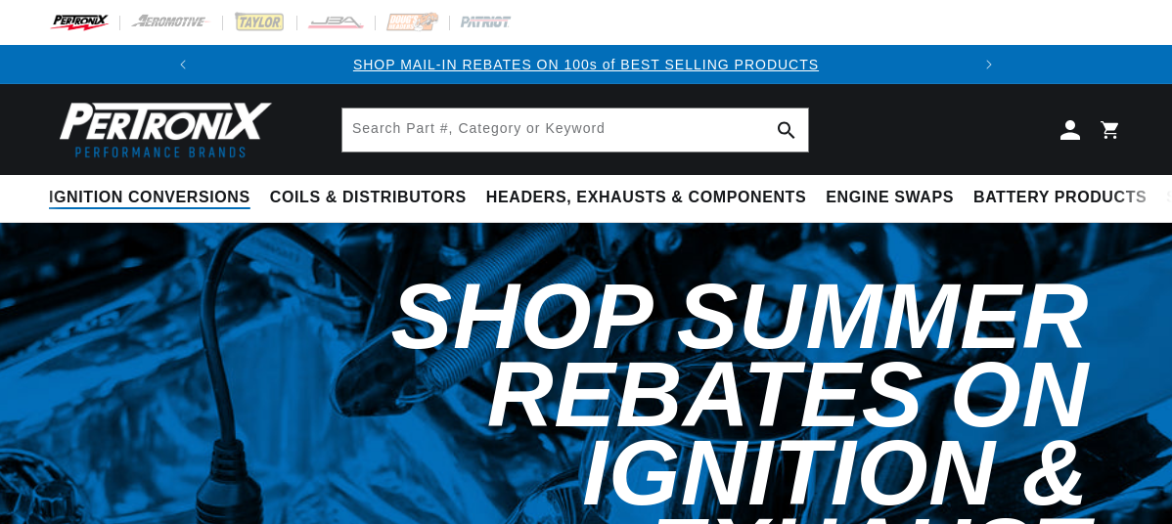
scroll to position [8, 0]
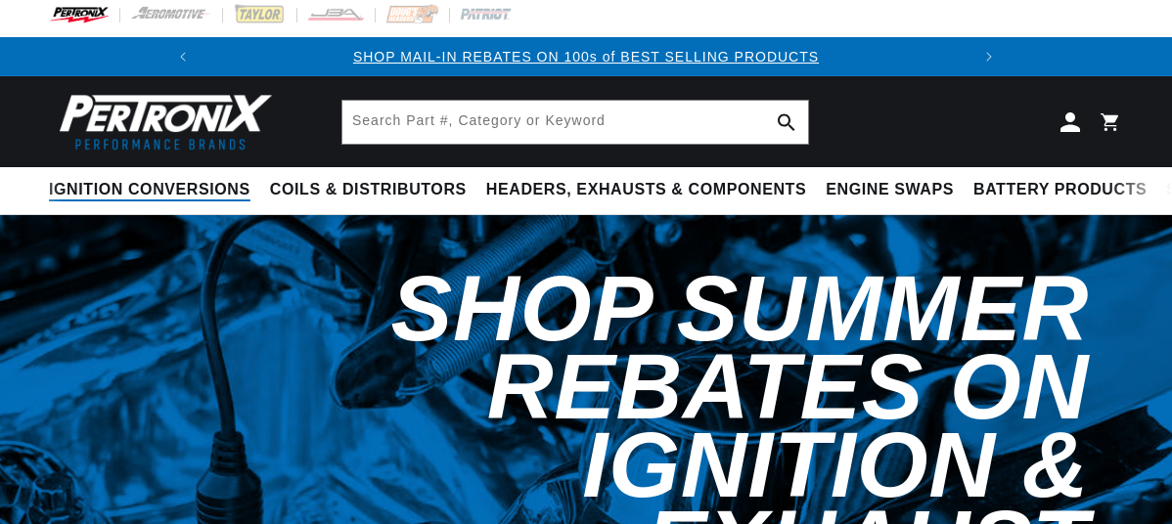
click at [175, 191] on span "Ignition Conversions" at bounding box center [150, 190] width 202 height 21
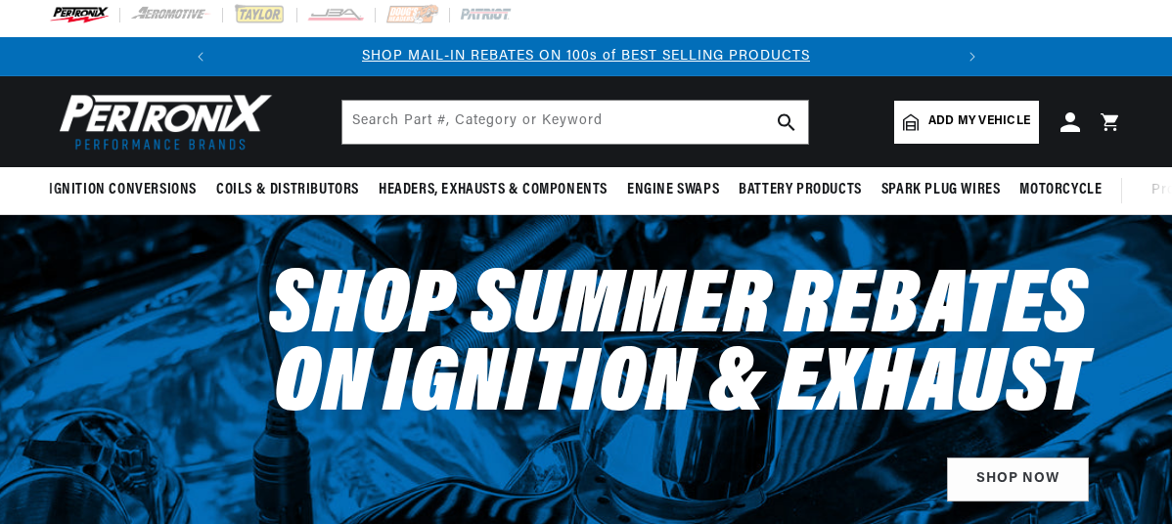
click at [105, 382] on div "Shop Summer Rebates on Ignition & Exhaust Shop Now" at bounding box center [586, 377] width 1074 height 325
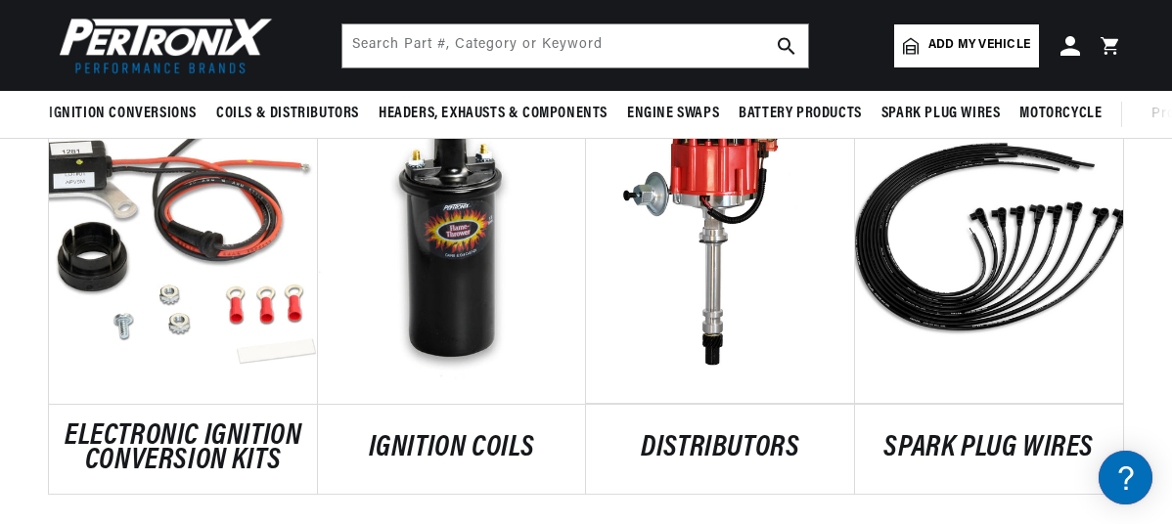
scroll to position [1092, 0]
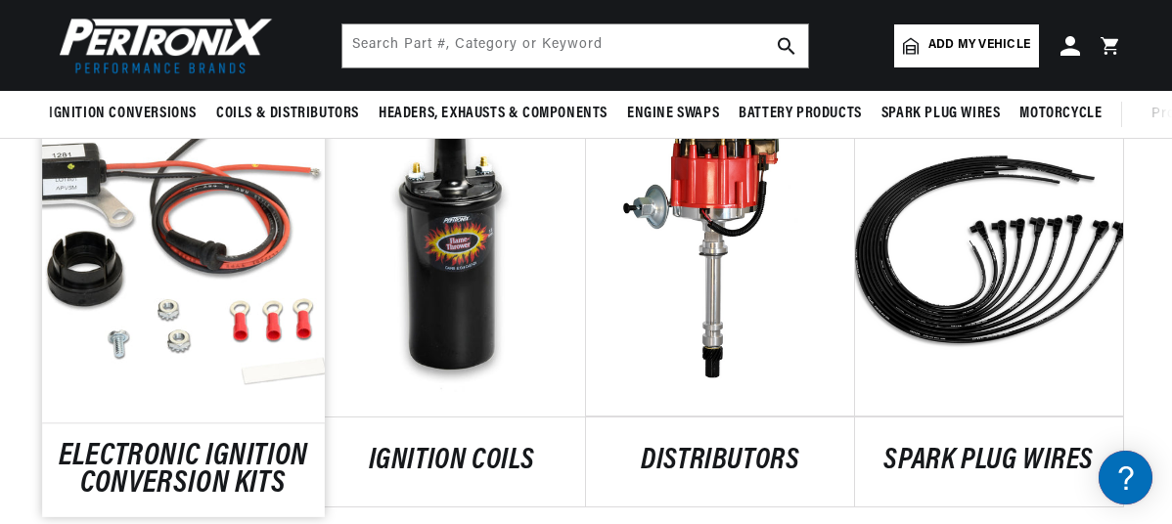
click at [226, 468] on link "ELECTRONIC IGNITION CONVERSION KITS" at bounding box center [183, 470] width 282 height 53
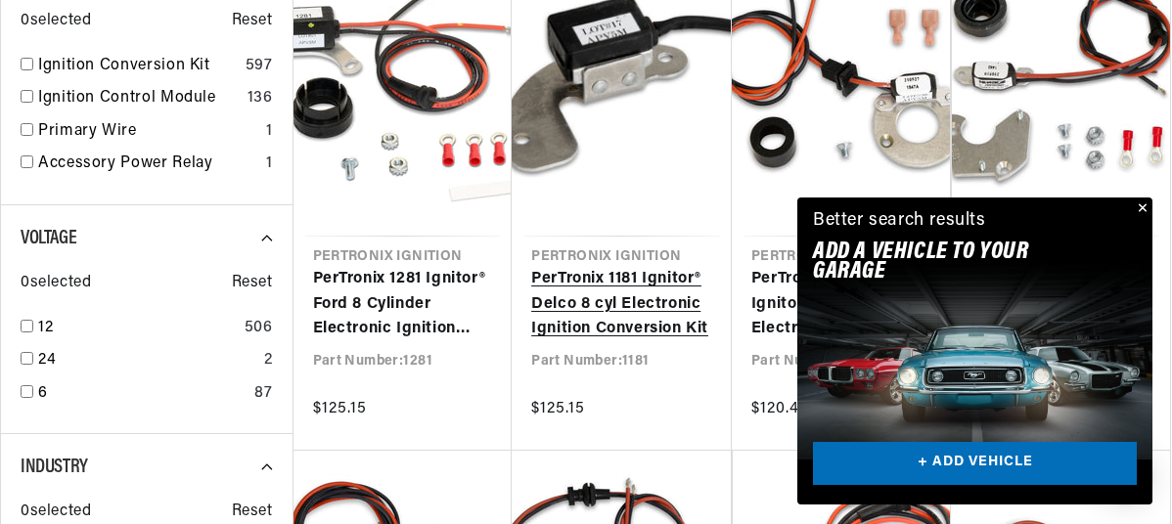
scroll to position [756, 0]
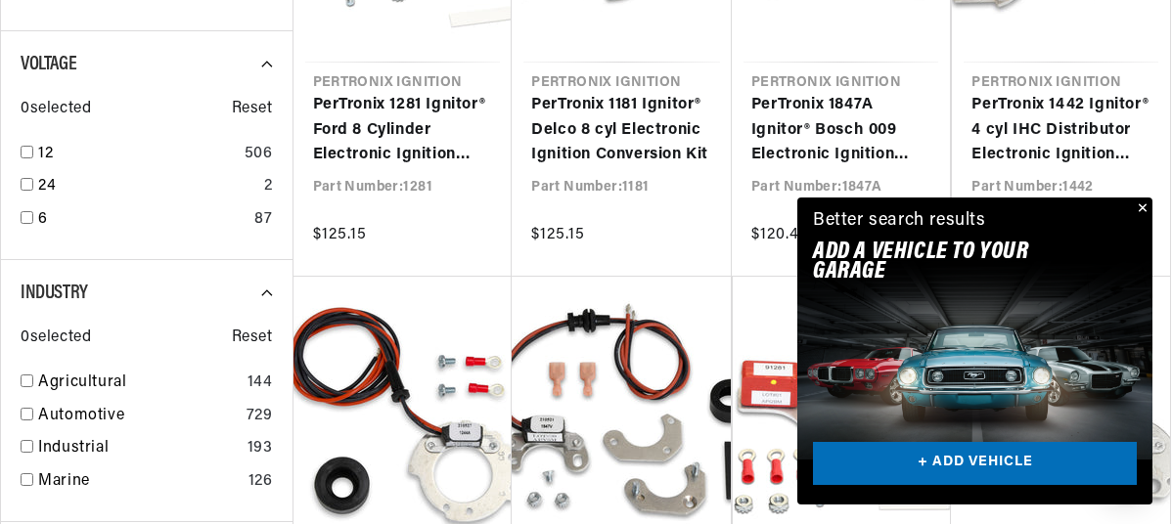
click at [1146, 206] on button "Close" at bounding box center [1140, 209] width 23 height 23
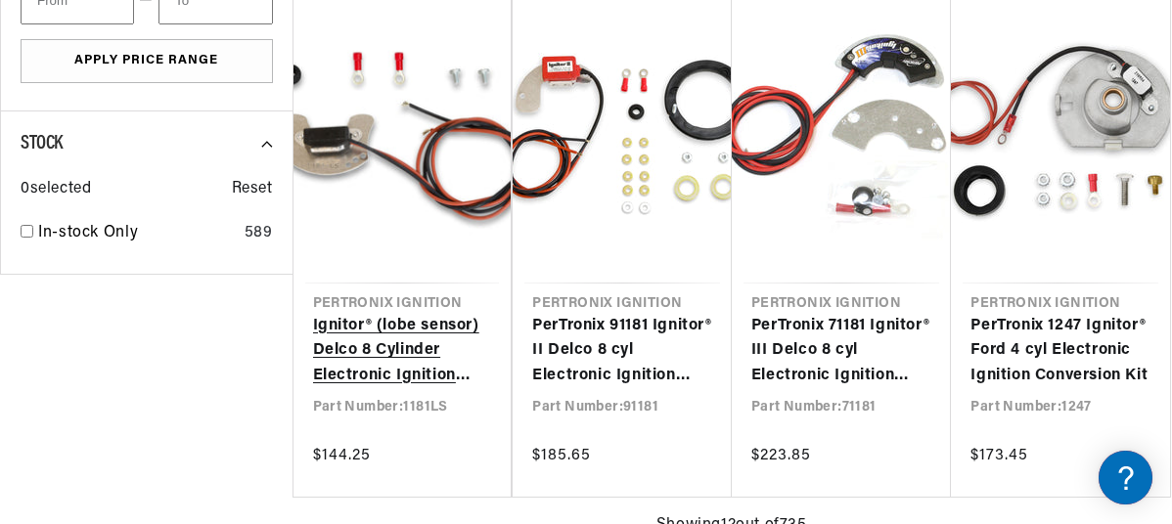
scroll to position [0, 567]
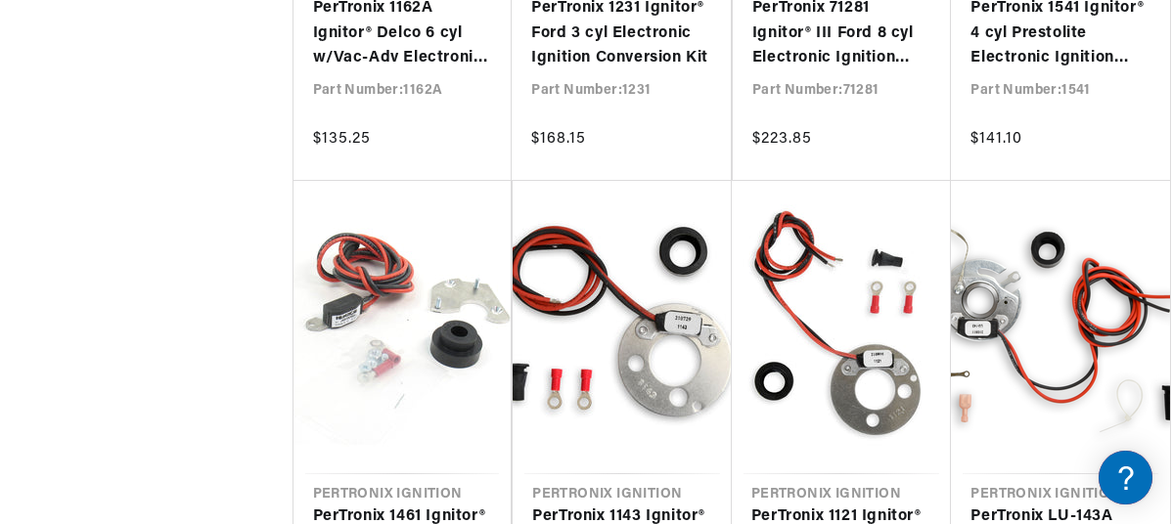
scroll to position [0, 731]
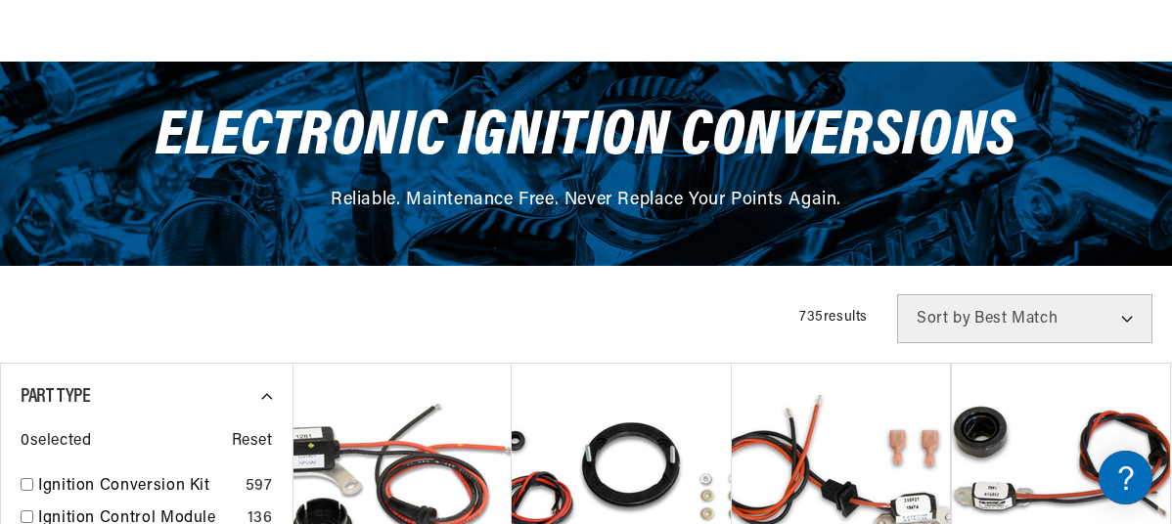
click at [983, 318] on select "Best Match Featured Name, A-Z Name, Z-A Price, Low to High Price, High to Low" at bounding box center [1024, 318] width 255 height 49
click at [928, 312] on span "Sort by" at bounding box center [944, 319] width 54 height 16
click at [926, 322] on span "Sort by" at bounding box center [944, 319] width 54 height 16
click at [921, 317] on span "Sort by" at bounding box center [944, 319] width 54 height 16
click at [1124, 320] on select "Best Match Featured Name, A-Z Name, Z-A Price, Low to High Price, High to Low" at bounding box center [1024, 318] width 255 height 49
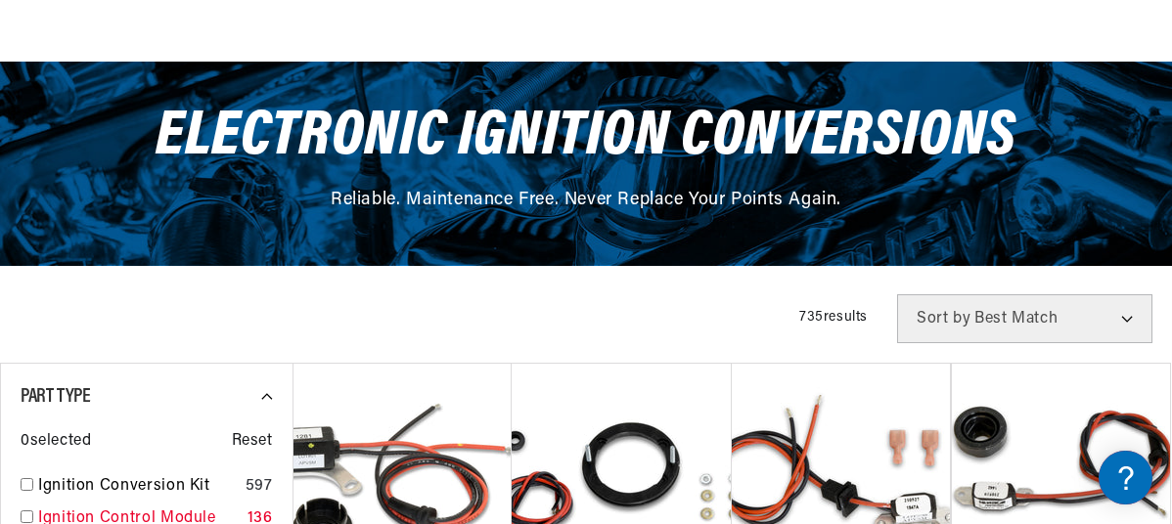
click at [30, 520] on input "checkbox" at bounding box center [27, 517] width 13 height 13
checkbox input "true"
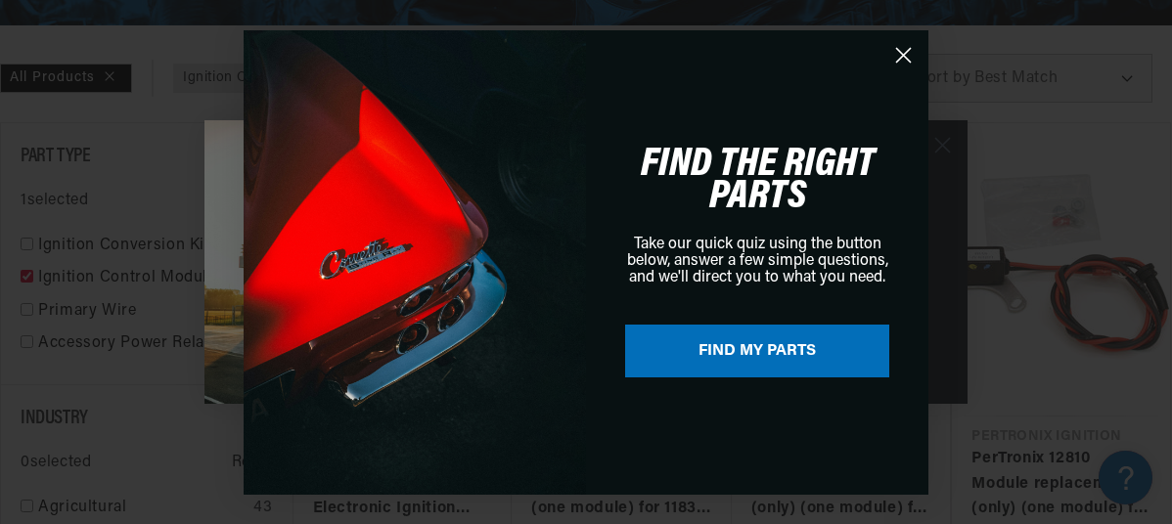
click at [898, 54] on circle "Close dialog" at bounding box center [903, 54] width 32 height 32
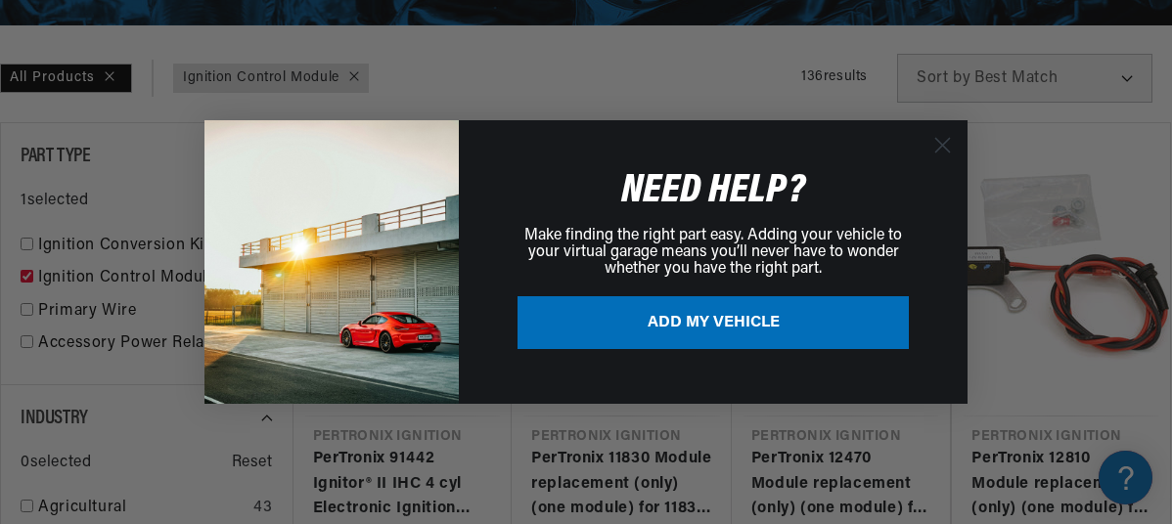
click at [941, 148] on circle "Close dialog" at bounding box center [942, 145] width 32 height 32
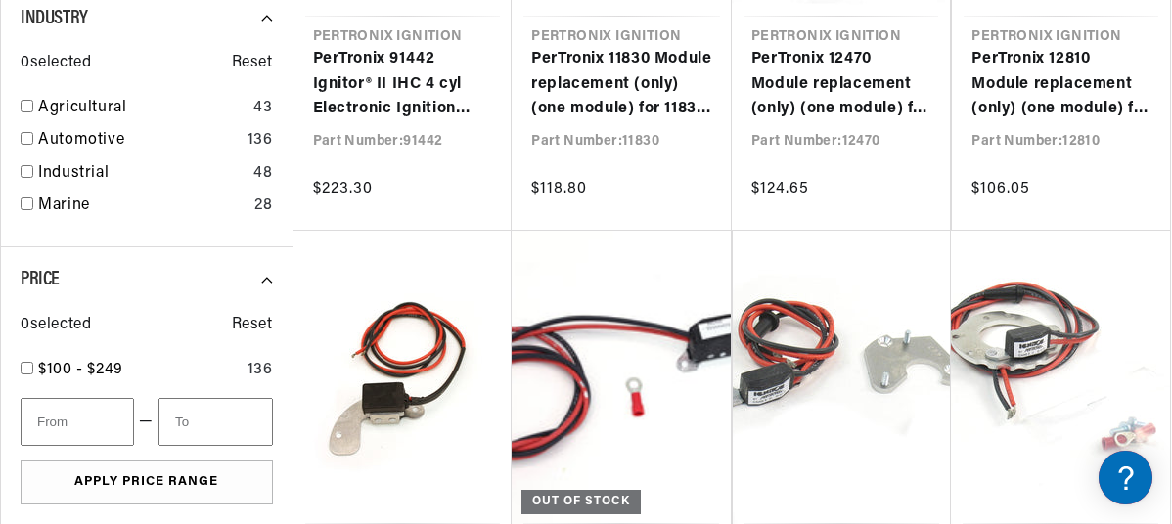
scroll to position [0, 513]
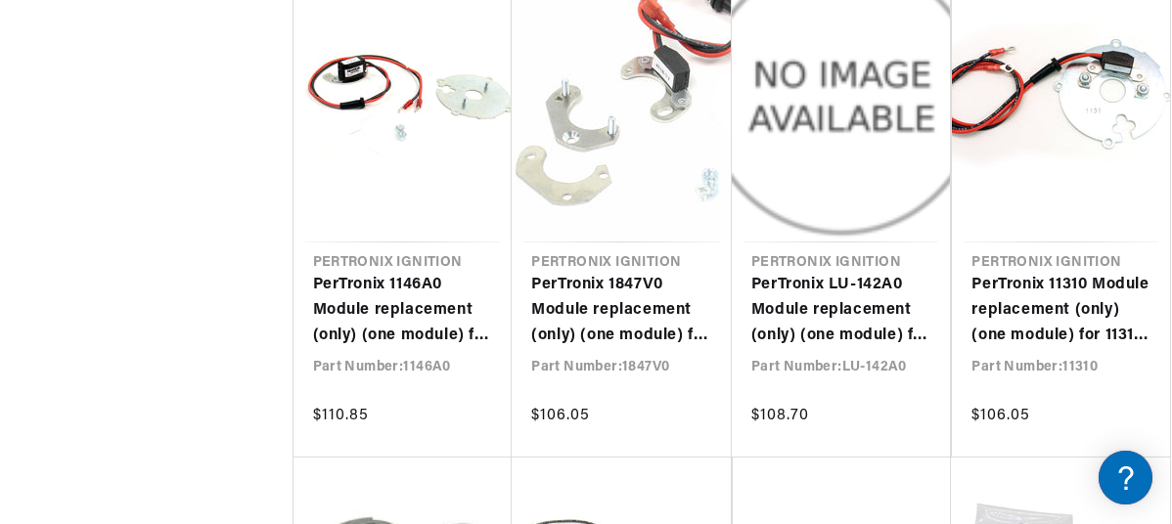
scroll to position [0, 593]
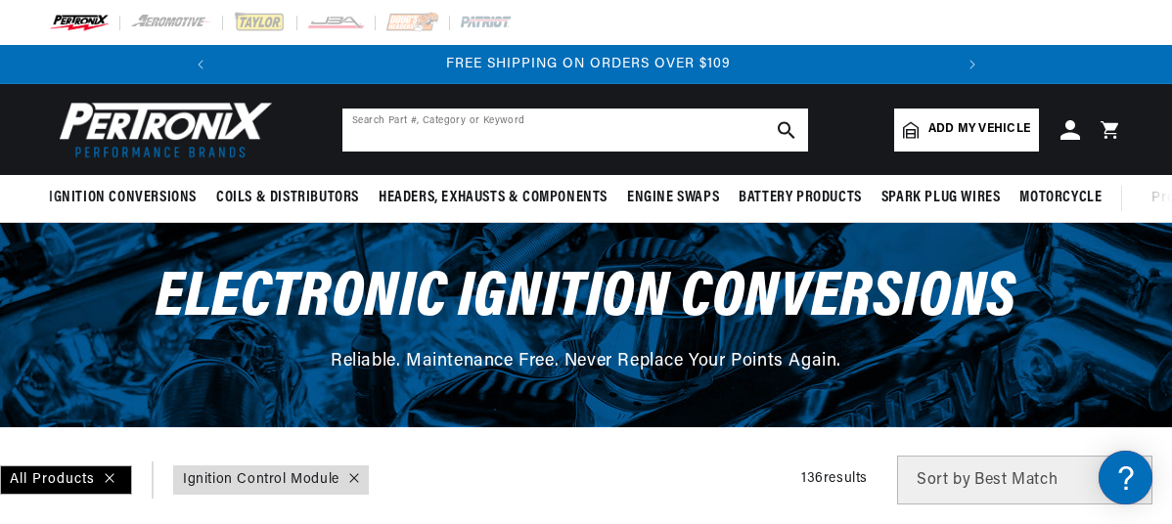
click at [404, 135] on input "text" at bounding box center [575, 130] width 466 height 43
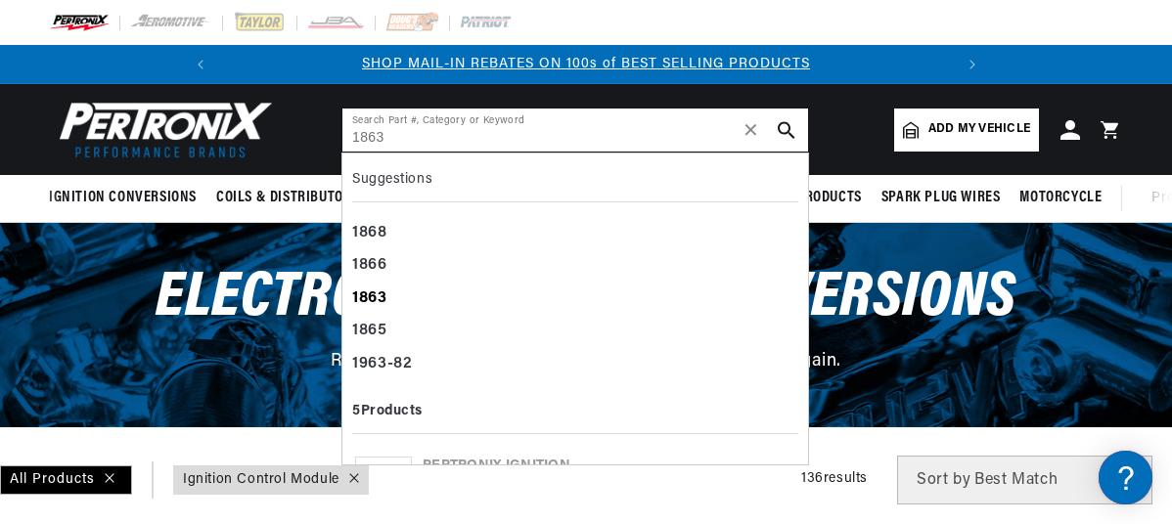
type input "1863"
click at [380, 301] on b "1863" at bounding box center [369, 299] width 35 height 16
